Goal: Task Accomplishment & Management: Use online tool/utility

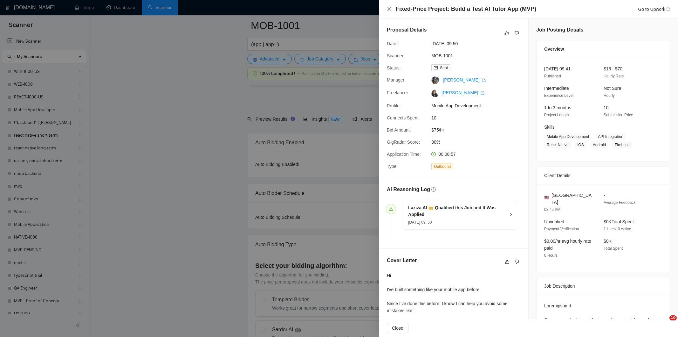
click at [390, 11] on icon "close" at bounding box center [389, 8] width 5 height 5
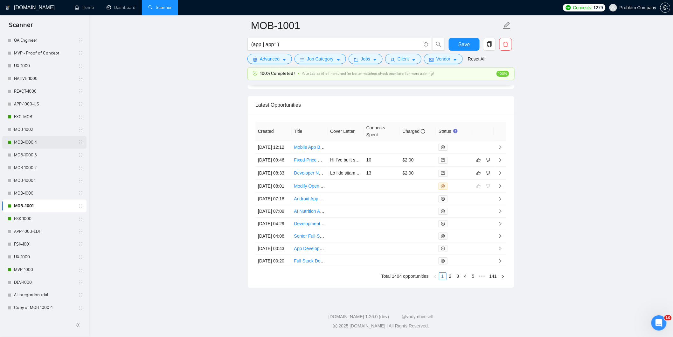
click at [46, 145] on link "MOB-1000.4" at bounding box center [44, 142] width 60 height 13
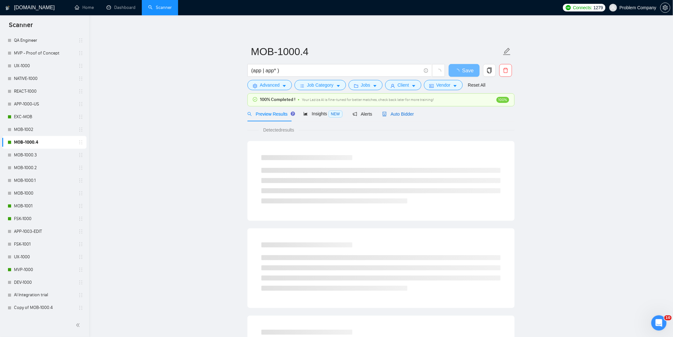
click at [401, 115] on span "Auto Bidder" at bounding box center [397, 113] width 31 height 5
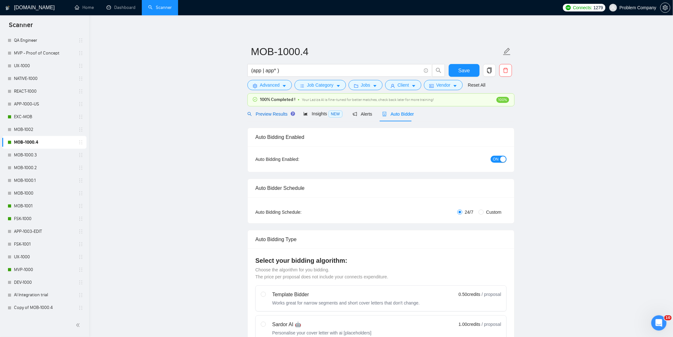
click at [267, 115] on span "Preview Results" at bounding box center [270, 113] width 46 height 5
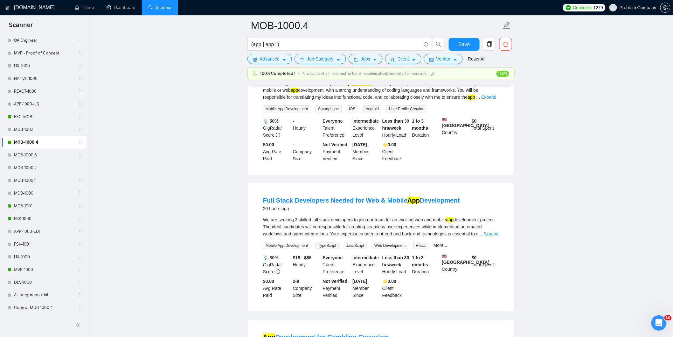
scroll to position [1261, 0]
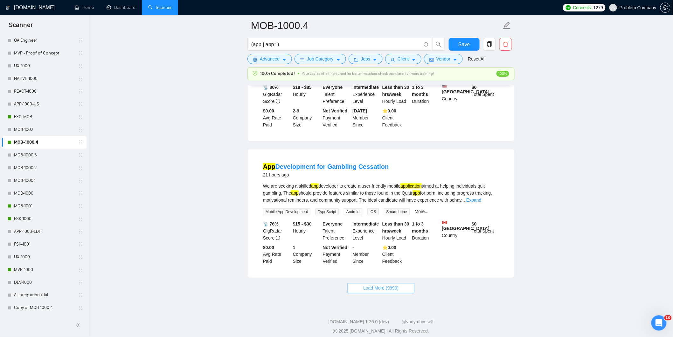
click at [393, 285] on span "Load More (9990)" at bounding box center [380, 287] width 35 height 7
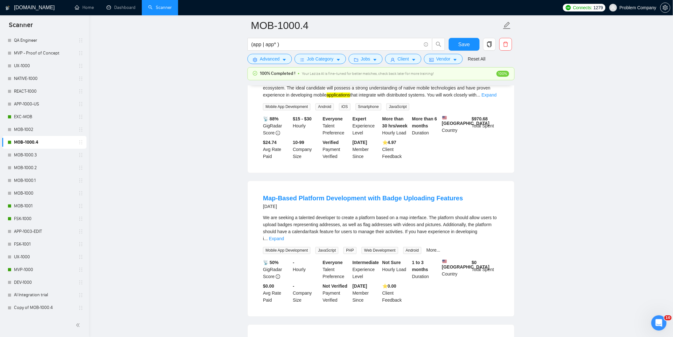
scroll to position [2648, 0]
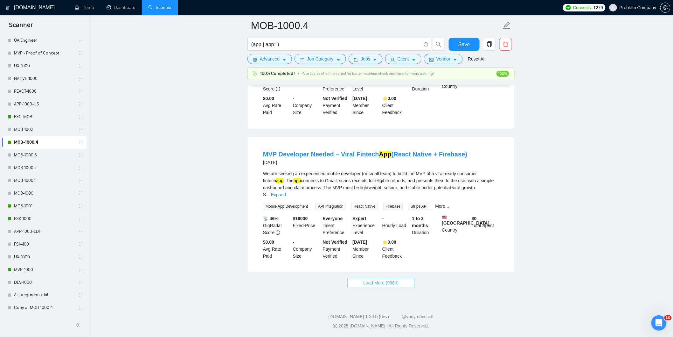
click at [374, 287] on button "Load More (9980)" at bounding box center [381, 282] width 66 height 10
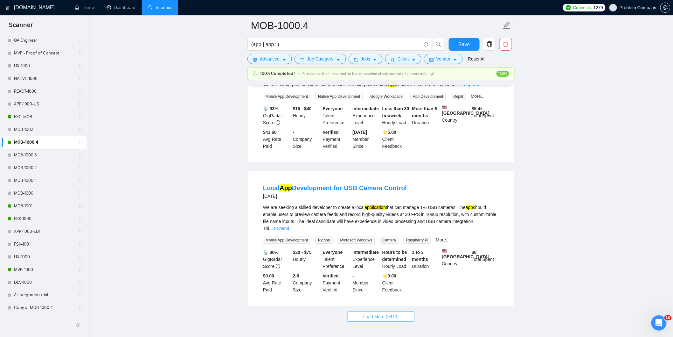
scroll to position [4059, 0]
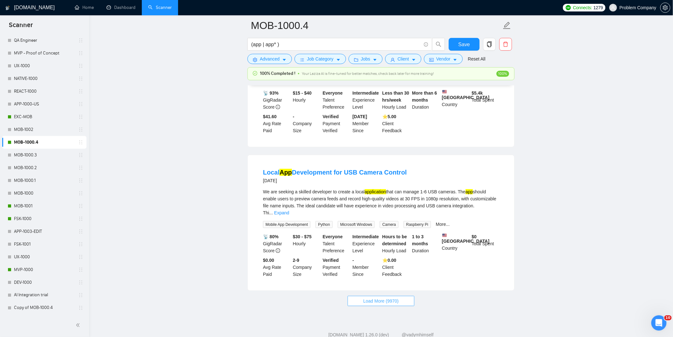
click at [395, 297] on span "Load More (9970)" at bounding box center [380, 300] width 35 height 7
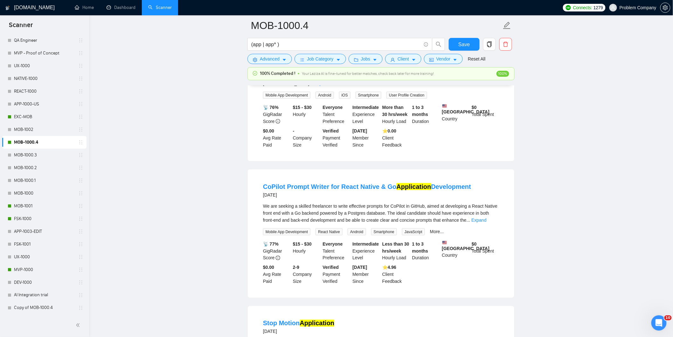
scroll to position [5469, 0]
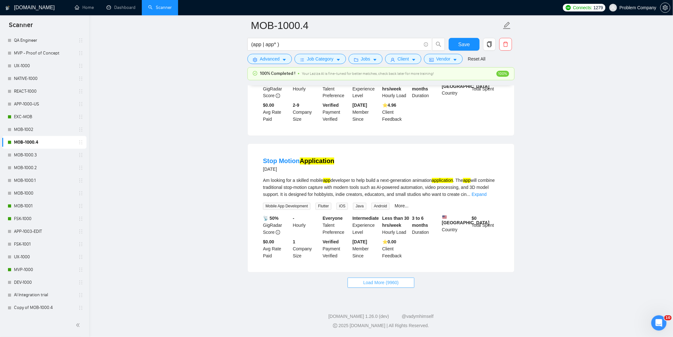
click at [385, 282] on span "Load More (9960)" at bounding box center [380, 282] width 35 height 7
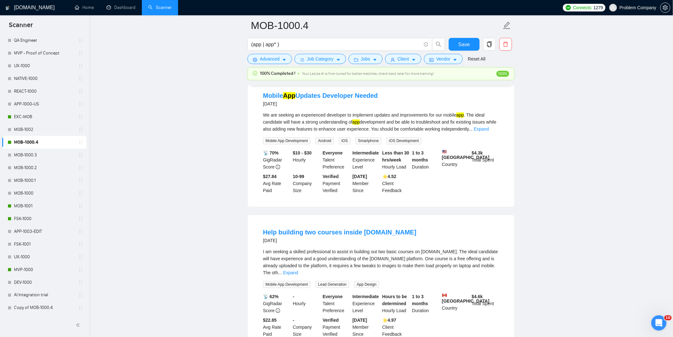
scroll to position [6872, 0]
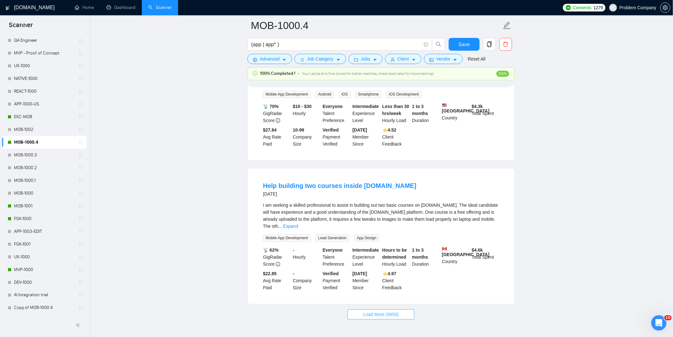
click at [382, 310] on span "Load More (9950)" at bounding box center [380, 313] width 35 height 7
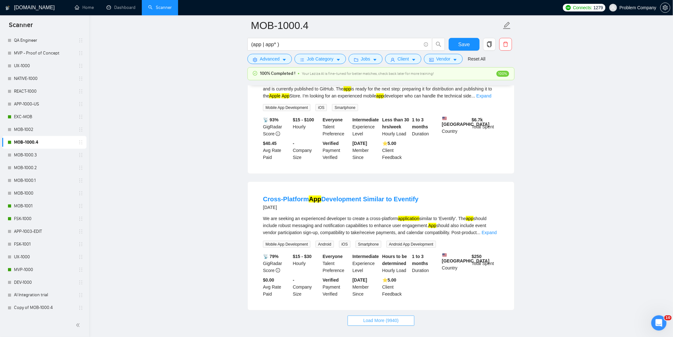
scroll to position [8299, 0]
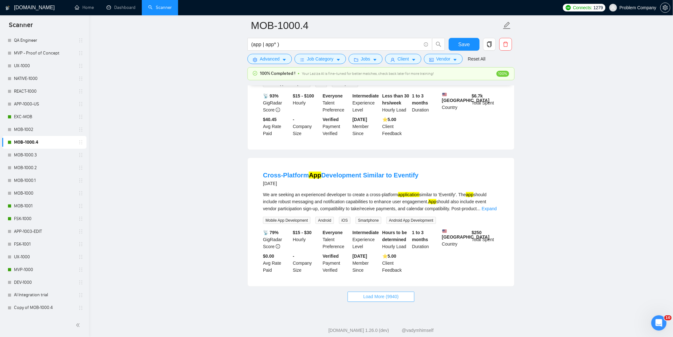
click at [381, 293] on span "Load More (9940)" at bounding box center [380, 296] width 35 height 7
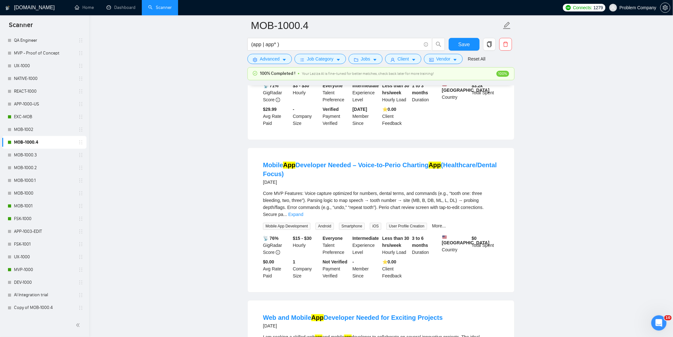
scroll to position [9698, 0]
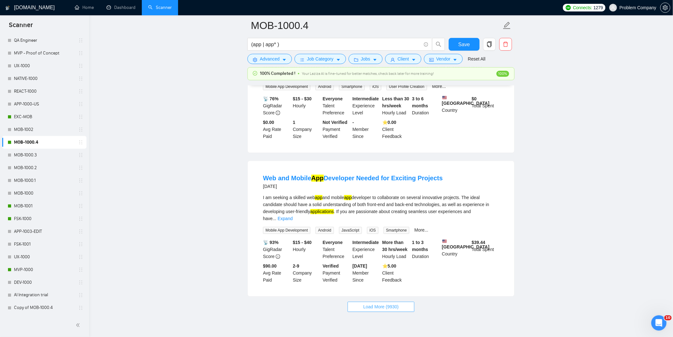
click at [381, 303] on span "Load More (9930)" at bounding box center [380, 306] width 35 height 7
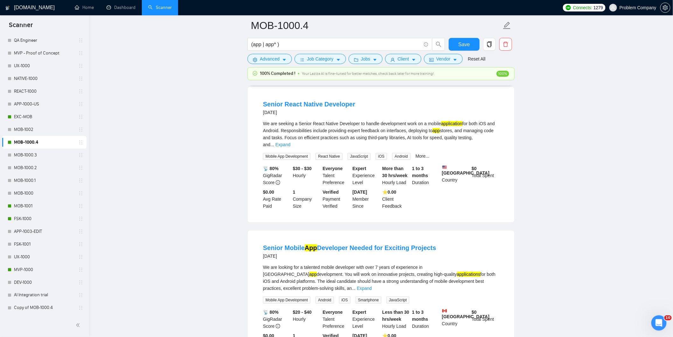
scroll to position [11081, 0]
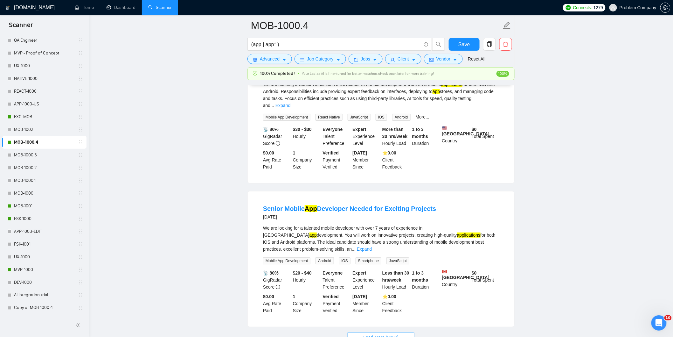
click at [370, 333] on span "Load More (9920)" at bounding box center [380, 336] width 35 height 7
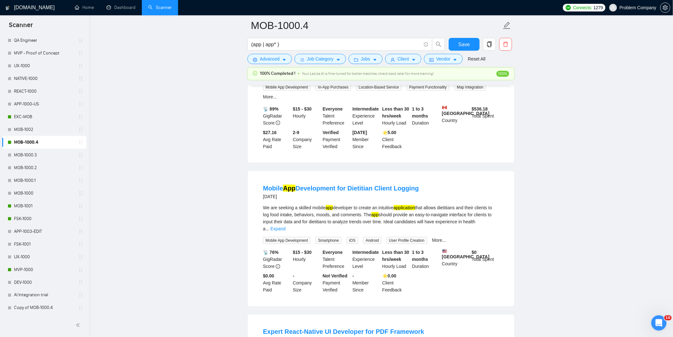
scroll to position [12487, 0]
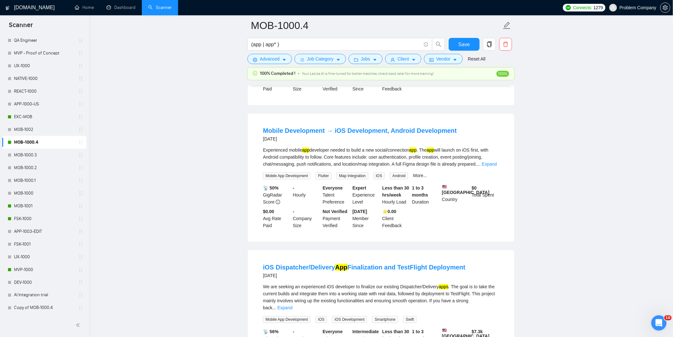
scroll to position [13888, 0]
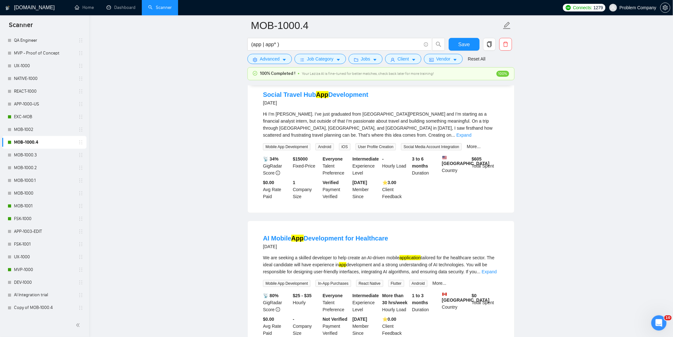
scroll to position [15266, 0]
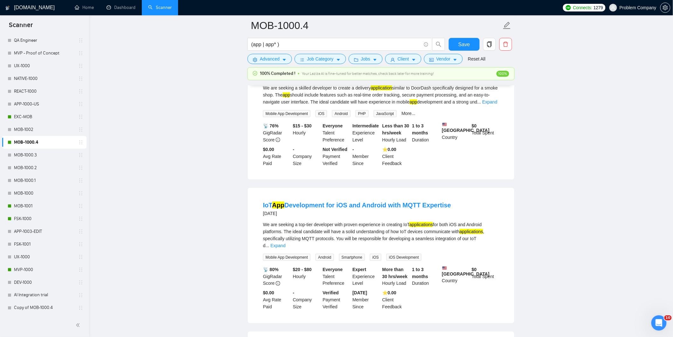
scroll to position [16653, 0]
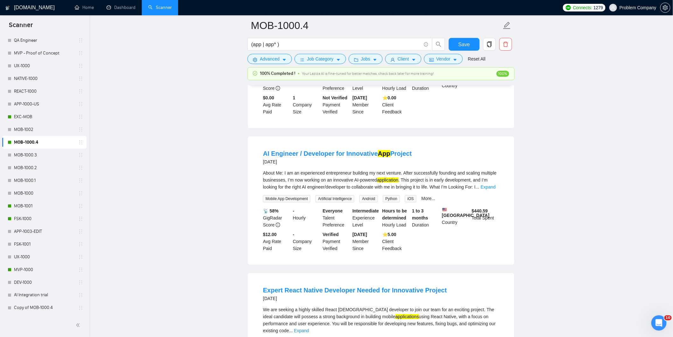
scroll to position [18049, 0]
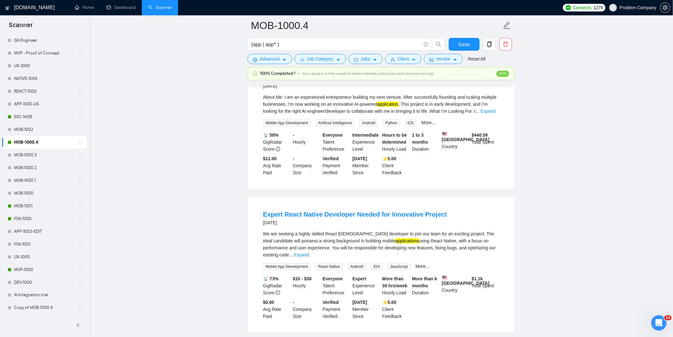
click at [400, 336] on button "Load More (9870)" at bounding box center [381, 342] width 66 height 10
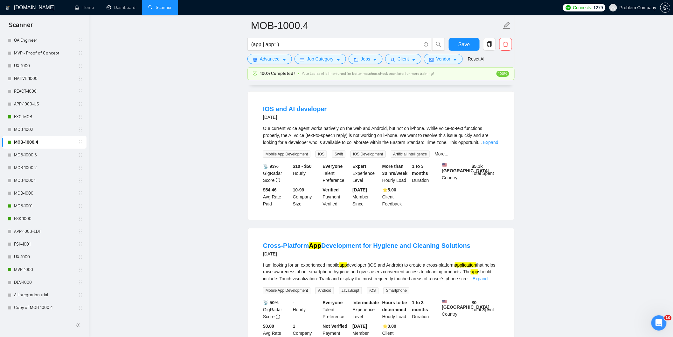
scroll to position [19441, 0]
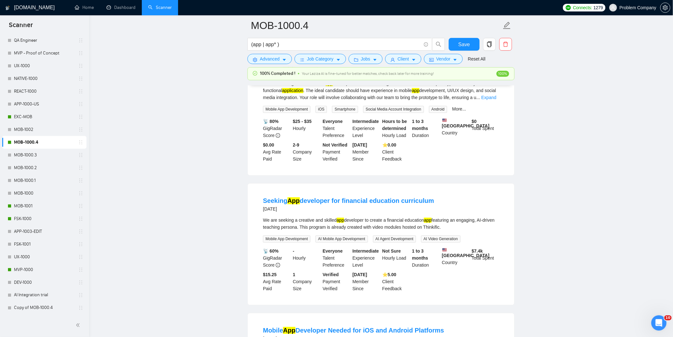
scroll to position [20835, 0]
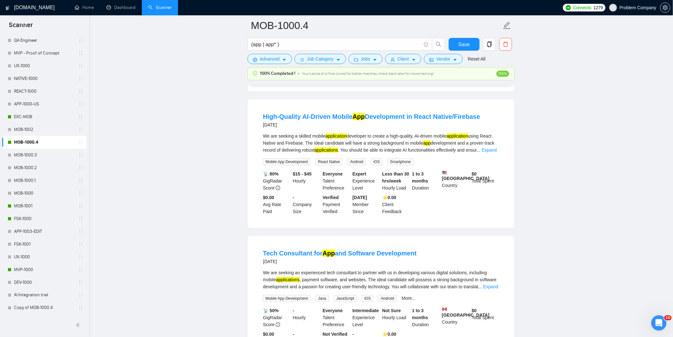
scroll to position [22231, 0]
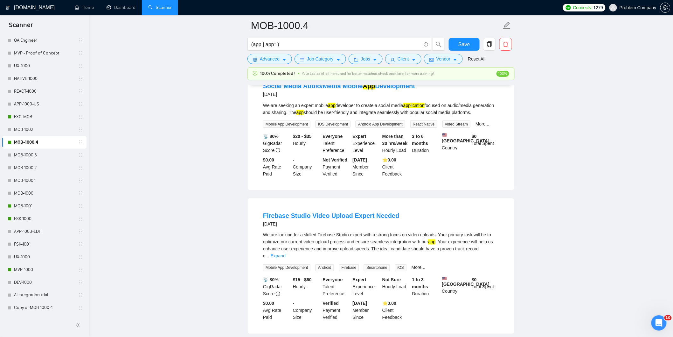
scroll to position [23625, 0]
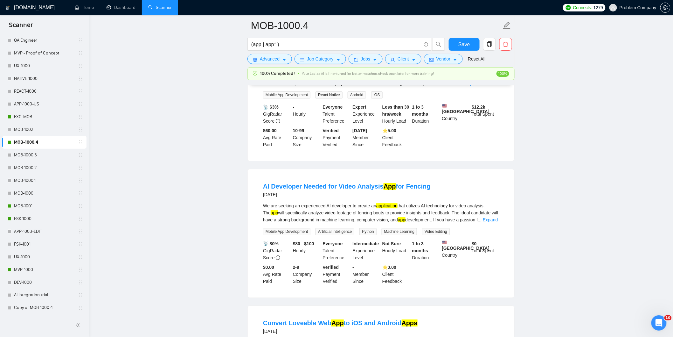
scroll to position [25017, 0]
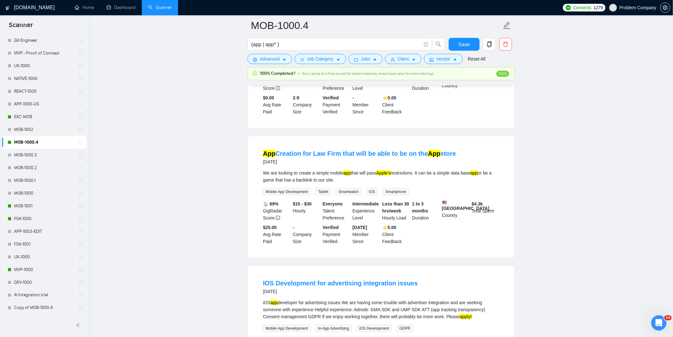
scroll to position [26429, 0]
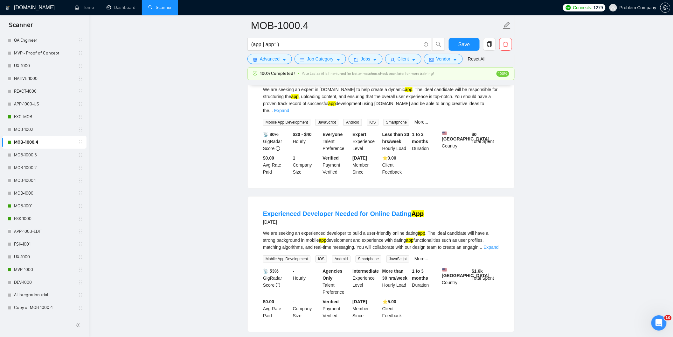
scroll to position [27007, 0]
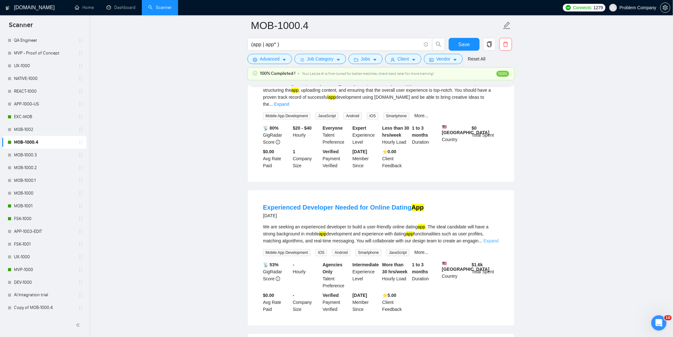
click at [488, 238] on link "Expand" at bounding box center [491, 240] width 15 height 5
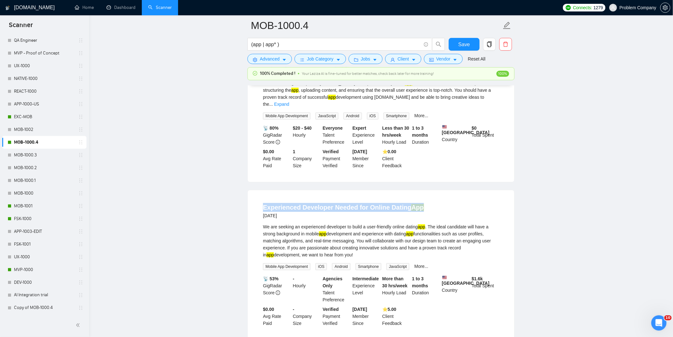
drag, startPoint x: 424, startPoint y: 134, endPoint x: 263, endPoint y: 134, distance: 160.6
click at [263, 203] on div "Experienced Developer Needed for Online Dating App [DATE]" at bounding box center [381, 211] width 236 height 17
copy link "Experienced Developer Needed for Online Dating App"
drag, startPoint x: 309, startPoint y: 193, endPoint x: 266, endPoint y: 195, distance: 43.9
click at [266, 263] on span "Mobile App Development" at bounding box center [286, 266] width 47 height 7
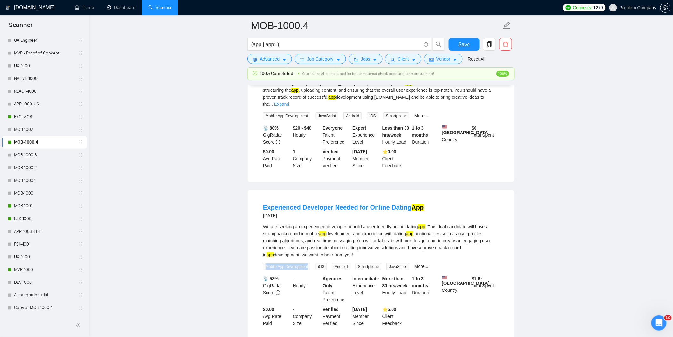
copy span "Mobile App Development"
click at [422, 263] on link "More..." at bounding box center [421, 265] width 14 height 5
click at [453, 263] on span "User Profile Creation" at bounding box center [434, 266] width 40 height 7
drag, startPoint x: 453, startPoint y: 194, endPoint x: 420, endPoint y: 193, distance: 32.8
click at [420, 263] on span "User Profile Creation" at bounding box center [434, 266] width 40 height 7
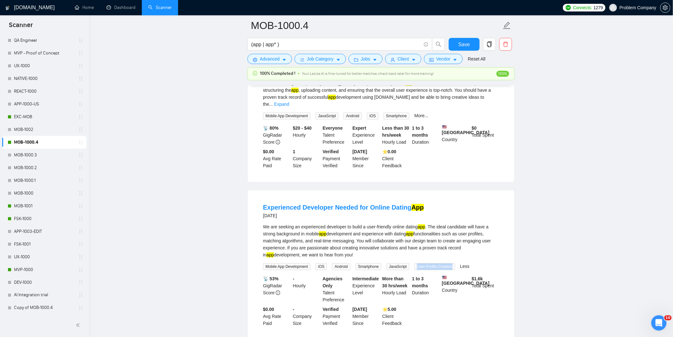
copy span "User Profile Creation"
drag, startPoint x: 349, startPoint y: 182, endPoint x: 263, endPoint y: 154, distance: 90.1
click at [263, 223] on div "We are seeking an experienced developer to build a user-friendly online dating …" at bounding box center [381, 240] width 236 height 35
copy div "We are seeking an experienced developer to build a user-friendly online dating …"
